Goal: Information Seeking & Learning: Learn about a topic

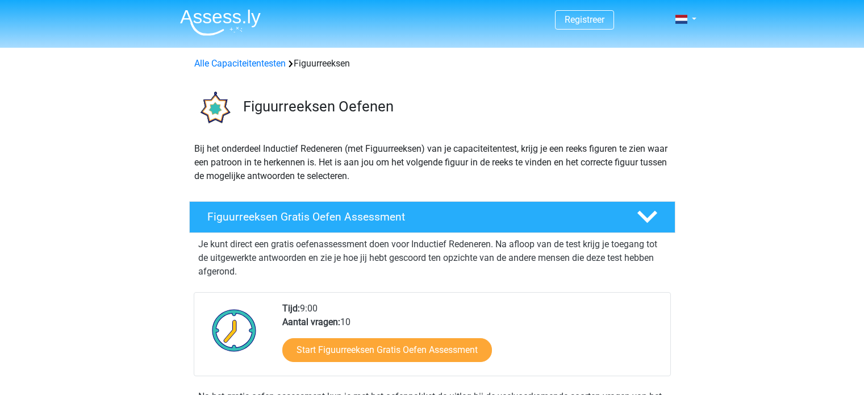
scroll to position [57, 0]
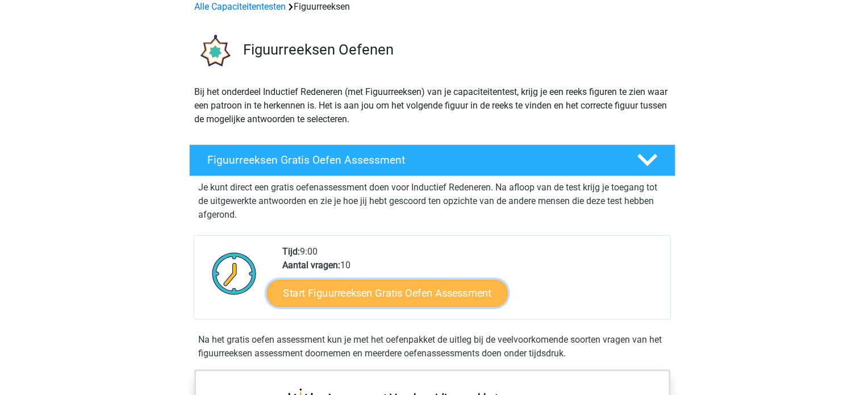
click at [372, 297] on link "Start Figuurreeksen Gratis Oefen Assessment" at bounding box center [387, 292] width 241 height 27
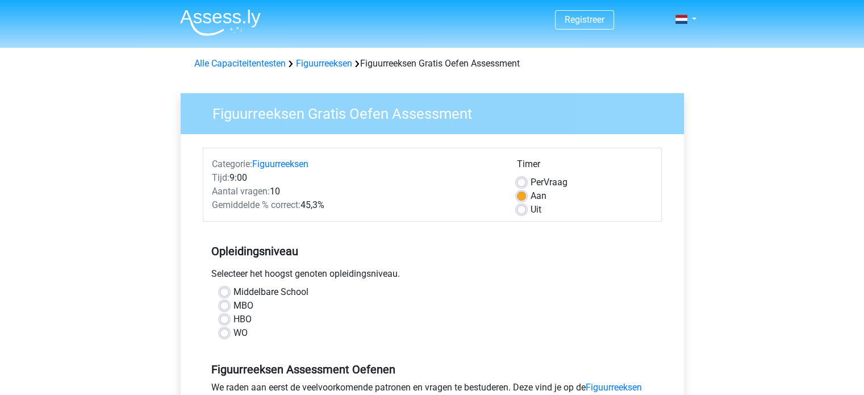
click at [234, 331] on label "WO" at bounding box center [241, 333] width 14 height 14
click at [223, 331] on input "WO" at bounding box center [224, 331] width 9 height 11
radio input "true"
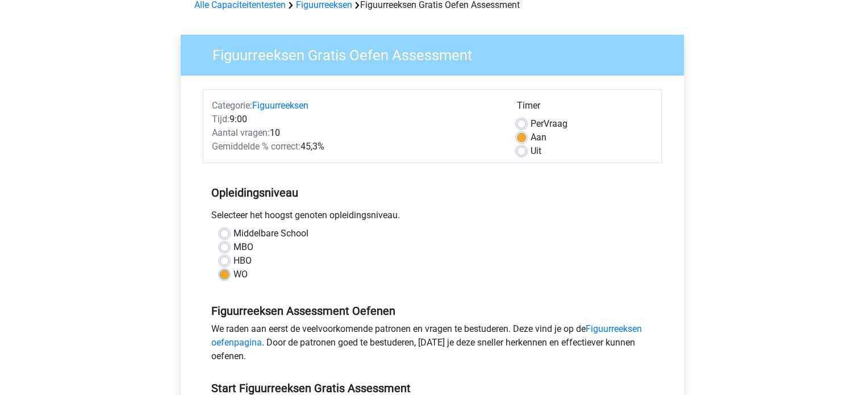
scroll to position [114, 0]
